Goal: Transaction & Acquisition: Purchase product/service

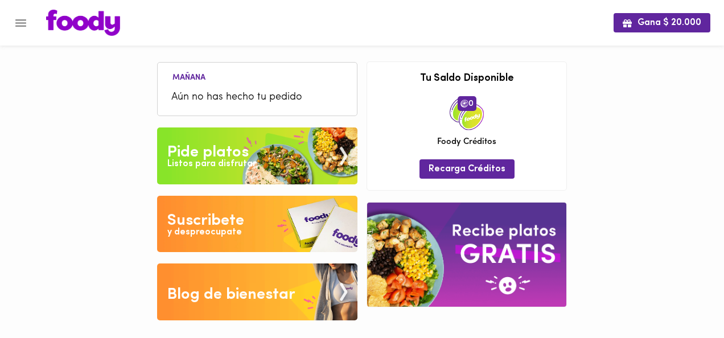
click at [215, 162] on div "Listos para disfrutar" at bounding box center [211, 164] width 89 height 13
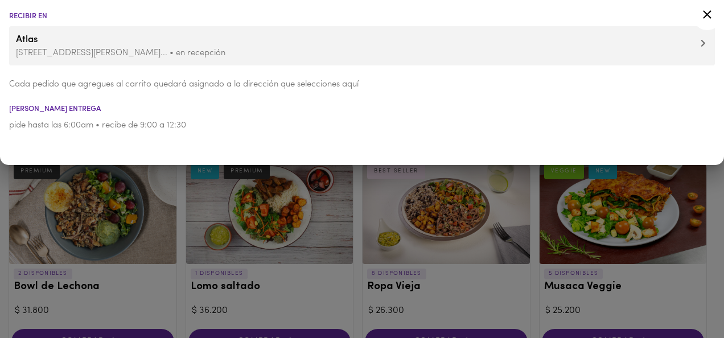
click at [704, 11] on icon at bounding box center [707, 14] width 9 height 9
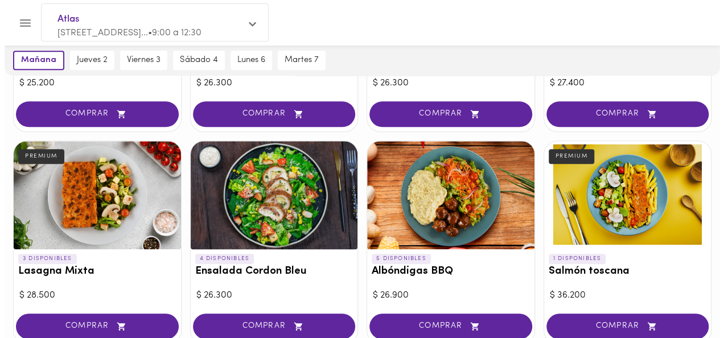
scroll to position [456, 0]
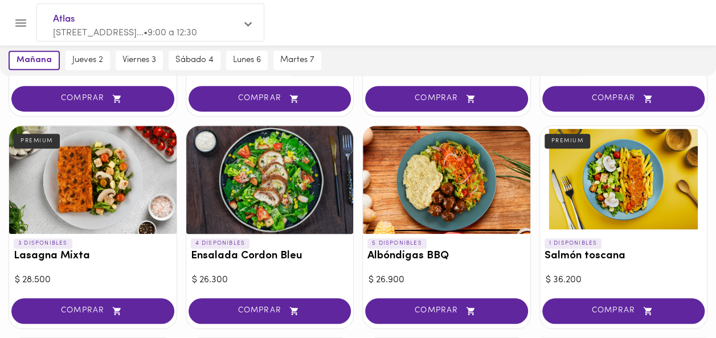
click at [607, 188] on div at bounding box center [623, 180] width 167 height 108
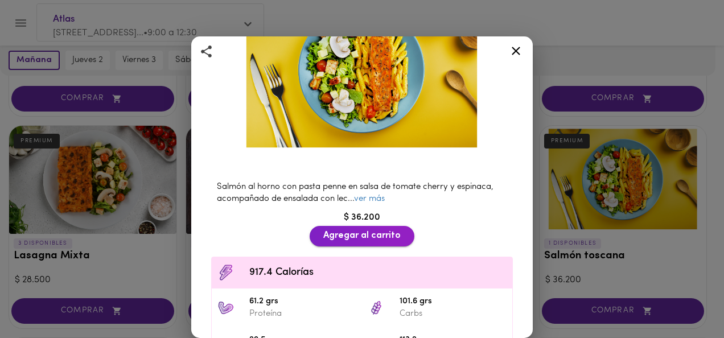
scroll to position [171, 0]
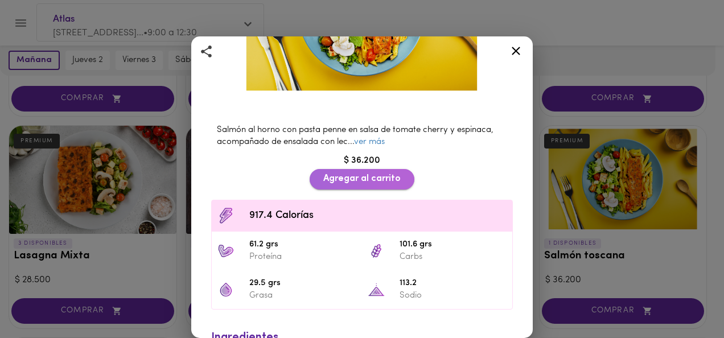
click at [357, 174] on span "Agregar al carrito" at bounding box center [361, 179] width 77 height 11
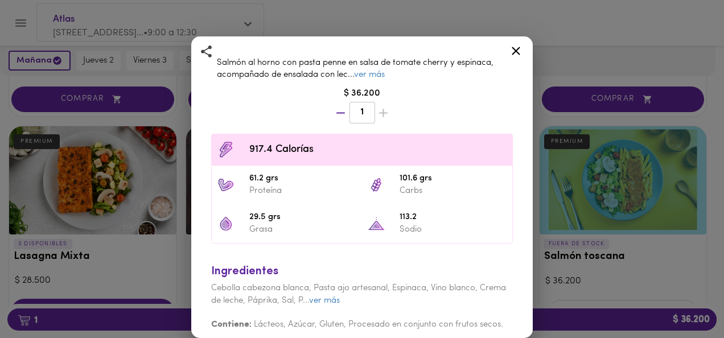
scroll to position [239, 0]
click at [516, 46] on icon at bounding box center [516, 51] width 14 height 14
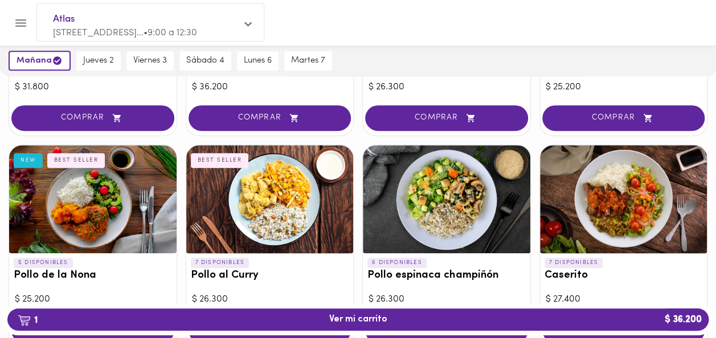
scroll to position [171, 0]
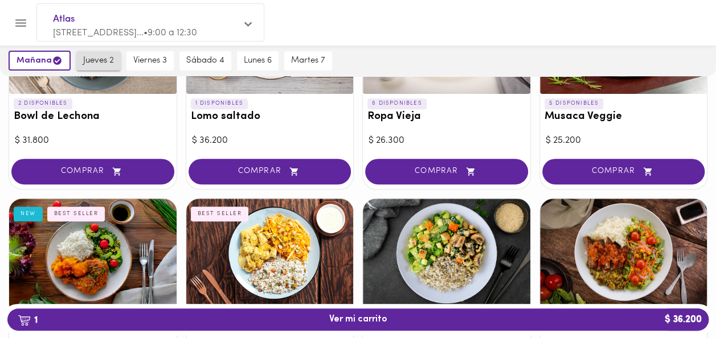
click at [95, 60] on span "jueves 2" at bounding box center [98, 61] width 31 height 10
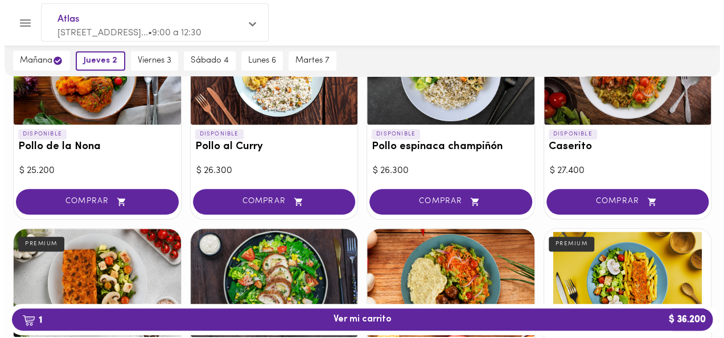
scroll to position [438, 0]
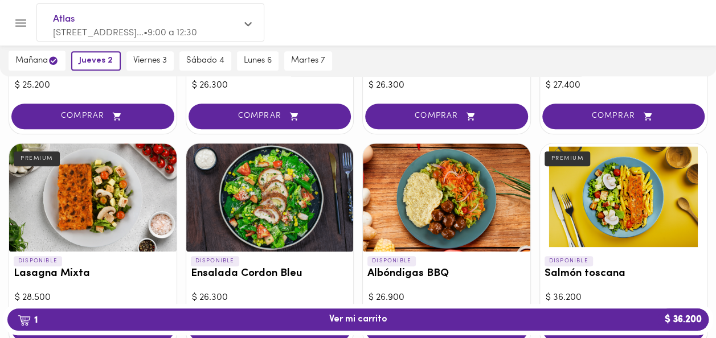
click at [93, 213] on div at bounding box center [92, 197] width 167 height 108
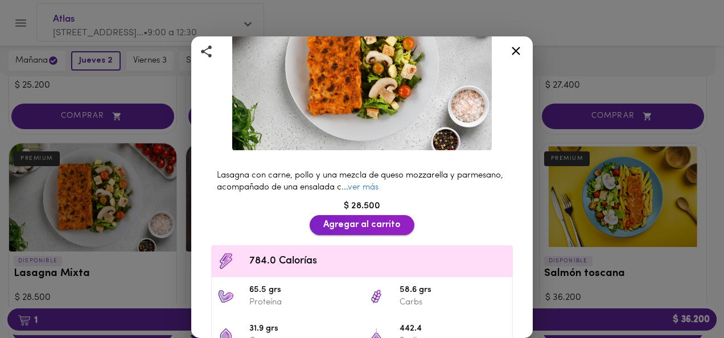
scroll to position [171, 0]
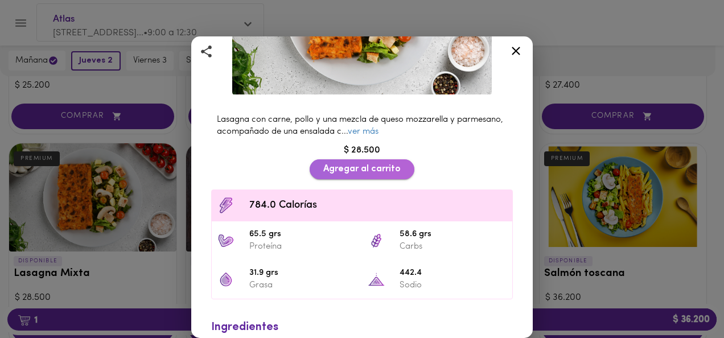
click at [363, 164] on span "Agregar al carrito" at bounding box center [361, 169] width 77 height 11
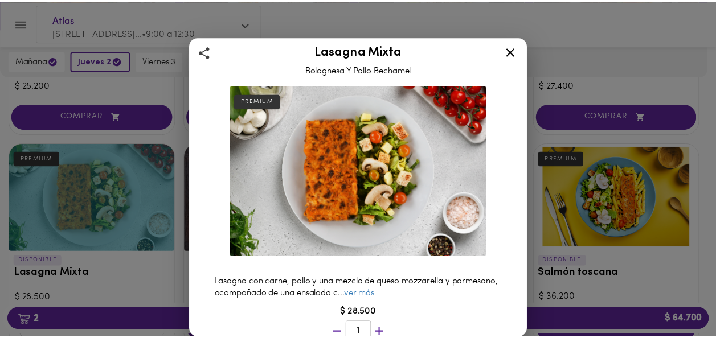
scroll to position [0, 0]
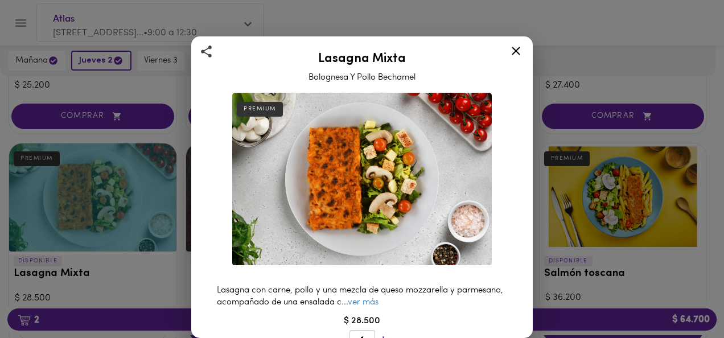
click at [512, 52] on icon at bounding box center [516, 51] width 14 height 14
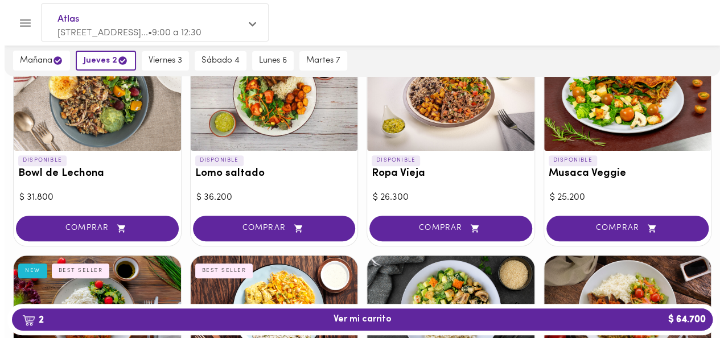
scroll to position [97, 0]
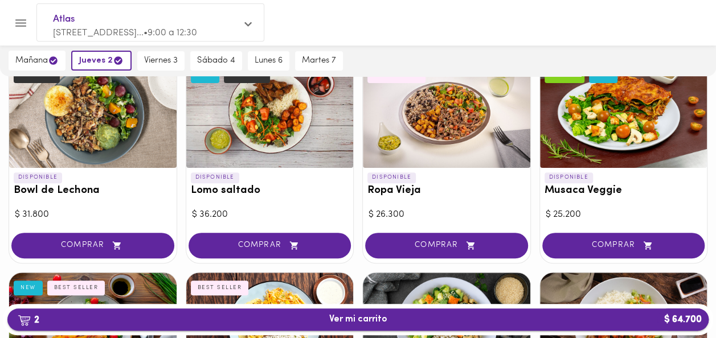
click at [378, 320] on span "2 Ver mi carrito $ 64.700" at bounding box center [358, 319] width 58 height 11
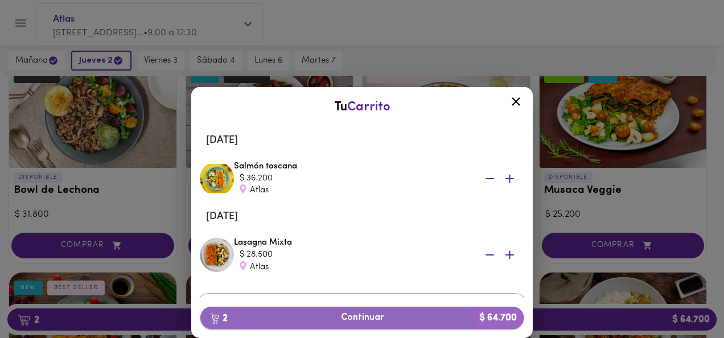
click at [350, 315] on span "2 Continuar $ 64.700" at bounding box center [362, 318] width 305 height 11
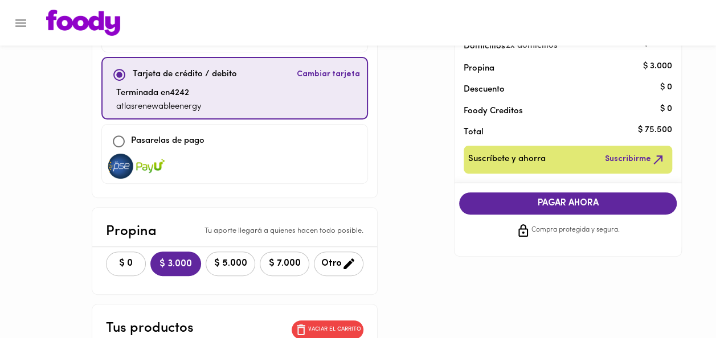
scroll to position [114, 0]
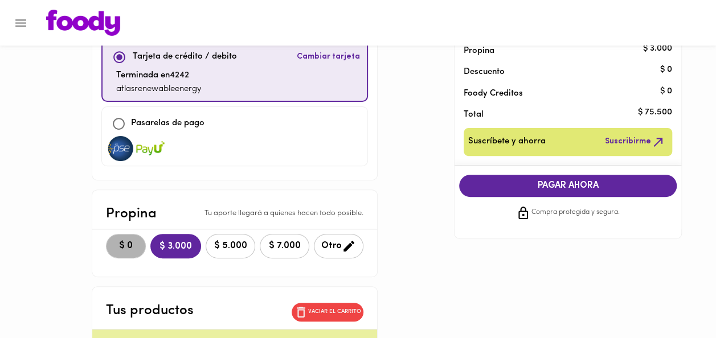
click at [113, 241] on span "$ 0" at bounding box center [125, 246] width 25 height 11
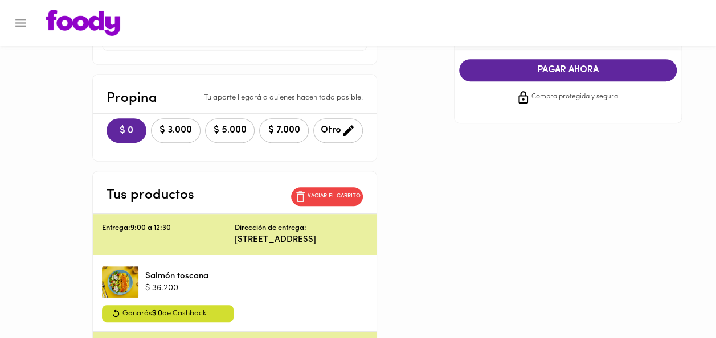
scroll to position [228, 0]
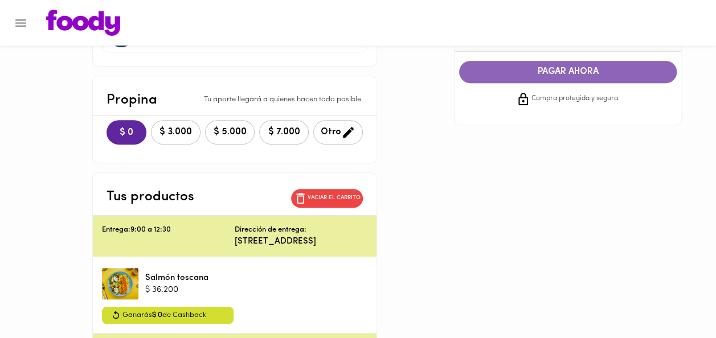
click at [544, 72] on span "PAGAR AHORA" at bounding box center [567, 72] width 195 height 11
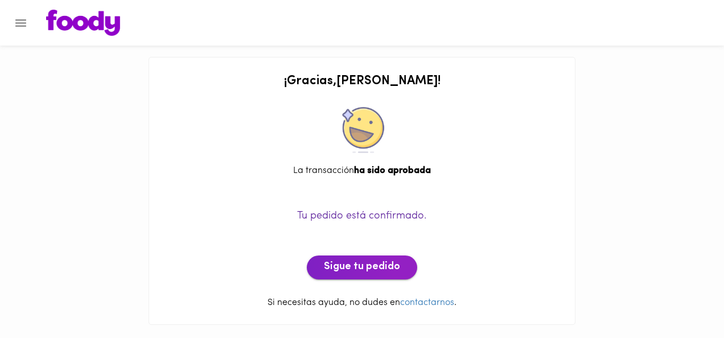
click at [370, 268] on span "Sigue tu pedido" at bounding box center [362, 267] width 76 height 13
